Goal: Transaction & Acquisition: Purchase product/service

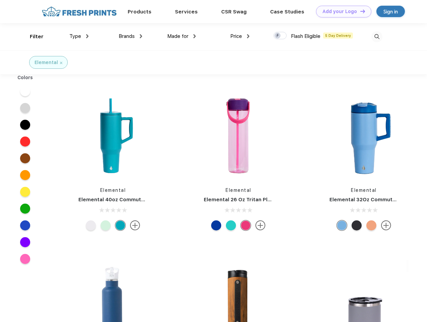
click at [341, 11] on link "Add your Logo Design Tool" at bounding box center [343, 12] width 55 height 12
click at [0, 0] on div "Design Tool" at bounding box center [0, 0] width 0 height 0
click at [360, 11] on link "Add your Logo Design Tool" at bounding box center [343, 12] width 55 height 12
click at [32, 37] on div "Filter" at bounding box center [37, 37] width 14 height 8
click at [79, 36] on span "Type" at bounding box center [75, 36] width 12 height 6
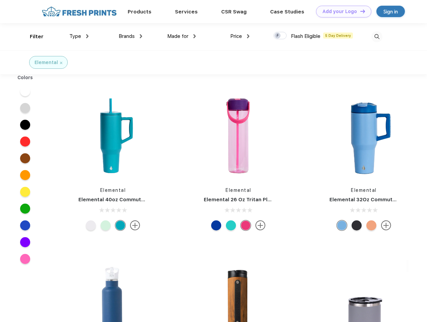
click at [130, 36] on span "Brands" at bounding box center [127, 36] width 16 height 6
click at [182, 36] on span "Made for" at bounding box center [177, 36] width 21 height 6
click at [240, 36] on span "Price" at bounding box center [236, 36] width 12 height 6
click at [280, 36] on div at bounding box center [280, 35] width 13 height 7
click at [278, 36] on input "checkbox" at bounding box center [276, 34] width 4 height 4
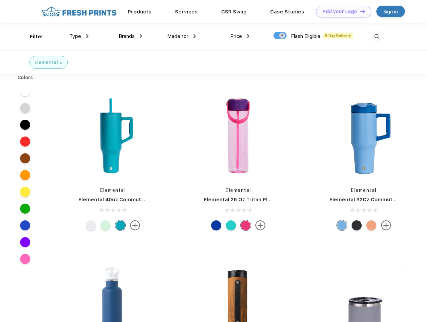
click at [377, 37] on img at bounding box center [377, 36] width 11 height 11
